Goal: Use online tool/utility: Utilize a website feature to perform a specific function

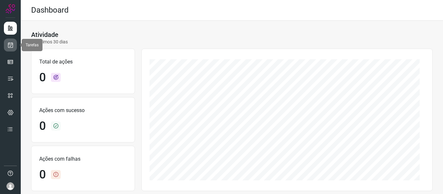
click at [9, 47] on icon at bounding box center [10, 45] width 7 height 6
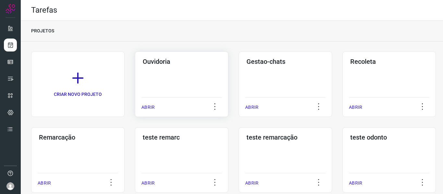
click at [144, 108] on p "ABRIR" at bounding box center [147, 107] width 13 height 7
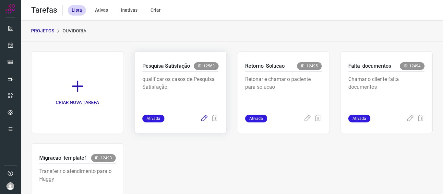
click at [201, 119] on icon at bounding box center [205, 119] width 8 height 8
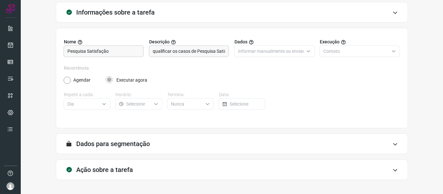
scroll to position [59, 0]
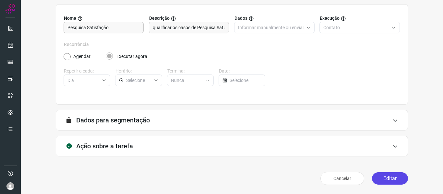
click at [400, 181] on button "Editar" at bounding box center [390, 179] width 36 height 12
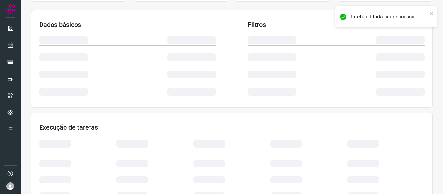
scroll to position [152, 0]
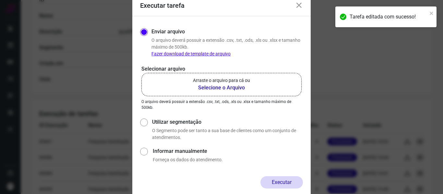
click at [240, 90] on b "Selecione o Arquivo" at bounding box center [221, 88] width 57 height 8
click at [0, 0] on input "Arraste o arquivo para cá ou Selecione o Arquivo" at bounding box center [0, 0] width 0 height 0
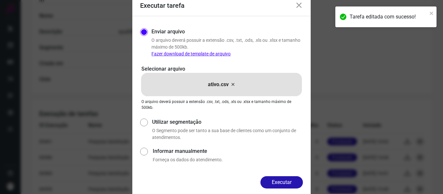
click at [290, 183] on button "Executar" at bounding box center [282, 183] width 43 height 12
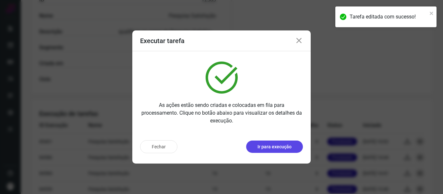
click at [279, 145] on p "Ir para execução" at bounding box center [275, 147] width 34 height 7
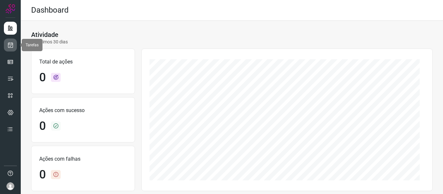
drag, startPoint x: 13, startPoint y: 45, endPoint x: 1, endPoint y: 43, distance: 12.2
click at [13, 45] on icon at bounding box center [10, 45] width 7 height 6
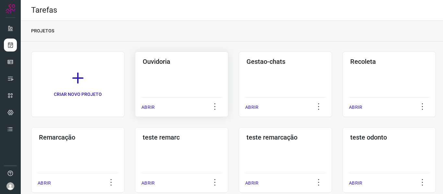
click at [151, 106] on p "ABRIR" at bounding box center [147, 107] width 13 height 7
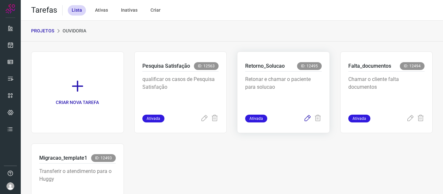
click at [305, 121] on icon at bounding box center [308, 119] width 8 height 8
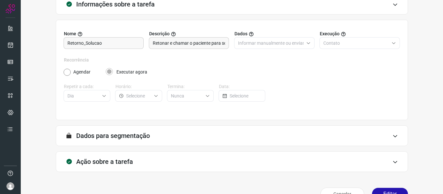
scroll to position [59, 0]
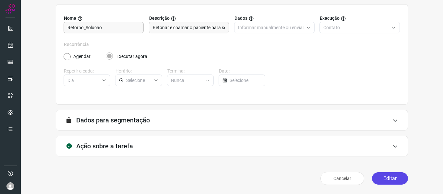
click at [393, 182] on button "Editar" at bounding box center [390, 179] width 36 height 12
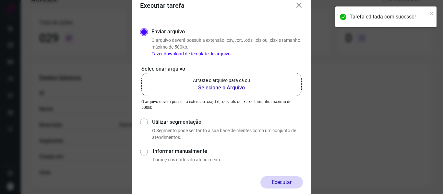
click at [257, 83] on label "Arraste o arquivo para cá ou Selecione o Arquivo" at bounding box center [221, 84] width 160 height 23
click at [0, 0] on input "Arraste o arquivo para cá ou Selecione o Arquivo" at bounding box center [0, 0] width 0 height 0
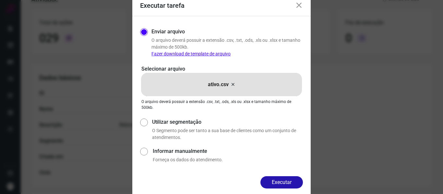
click at [275, 185] on button "Executar" at bounding box center [282, 183] width 43 height 12
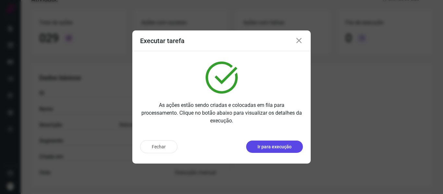
click at [275, 147] on p "Ir para execução" at bounding box center [275, 147] width 34 height 7
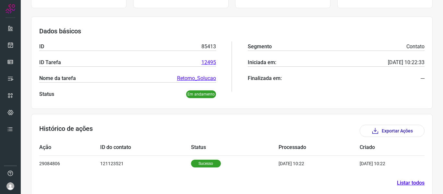
scroll to position [89, 0]
